Goal: Information Seeking & Learning: Learn about a topic

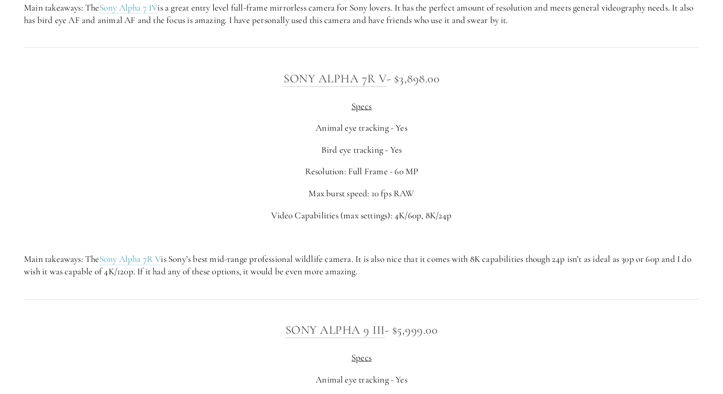
scroll to position [2639, 0]
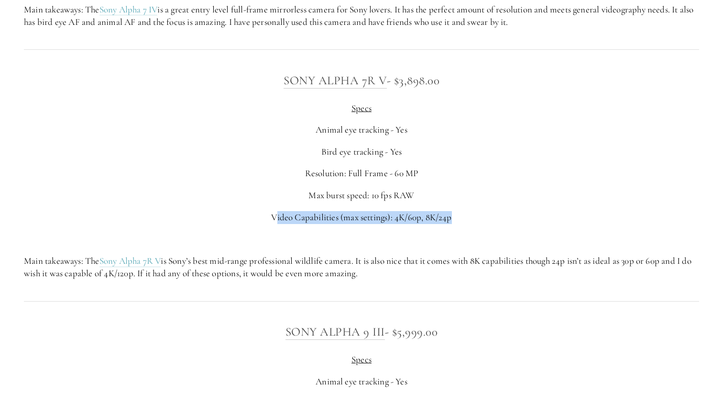
drag, startPoint x: 275, startPoint y: 227, endPoint x: 501, endPoint y: 231, distance: 225.3
click at [501, 224] on p "Video Capabilities (max settings): 4K/60p, 8K/24p" at bounding box center [361, 217] width 675 height 13
click at [491, 224] on p "Video Capabilities (max settings): 4K/60p, 8K/24p" at bounding box center [361, 217] width 675 height 13
drag, startPoint x: 491, startPoint y: 235, endPoint x: 239, endPoint y: 230, distance: 252.1
click at [239, 224] on p "Video Capabilities (max settings): 4K/60p, 8K/24p" at bounding box center [361, 217] width 675 height 13
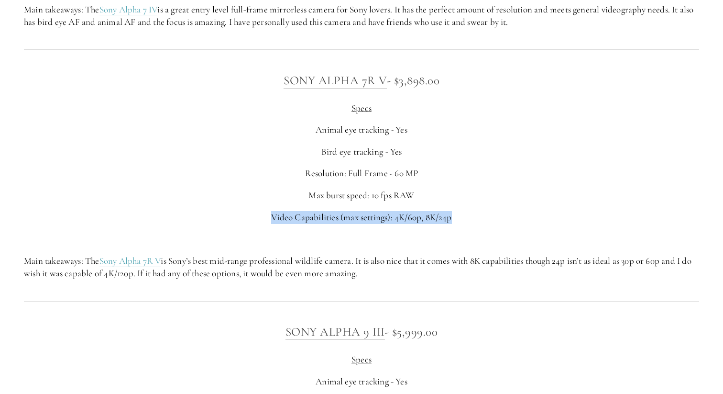
click at [406, 238] on div "Sony Alpha 7R V - $3,898.00 Specs Animal eye tracking - Yes Bird eye tracking -…" at bounding box center [361, 175] width 675 height 209
drag, startPoint x: 275, startPoint y: 231, endPoint x: 479, endPoint y: 229, distance: 203.3
click at [479, 224] on p "Video Capabilities (max settings): 4K/60p, 8K/24p" at bounding box center [361, 217] width 675 height 13
click at [499, 202] on p "Max burst speed: 10 fps RAW" at bounding box center [361, 195] width 675 height 13
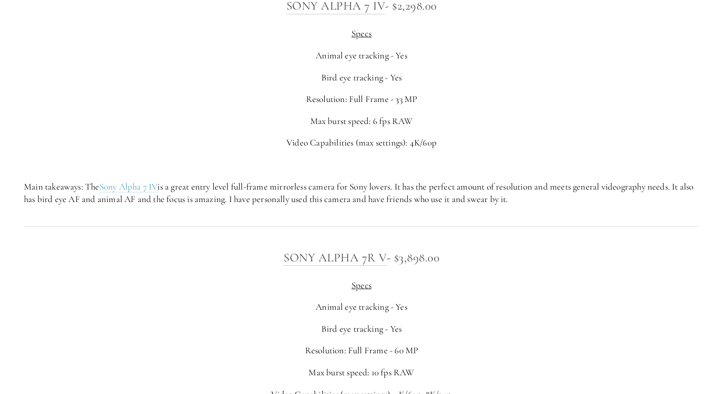
scroll to position [2419, 0]
